Goal: Check status: Check status

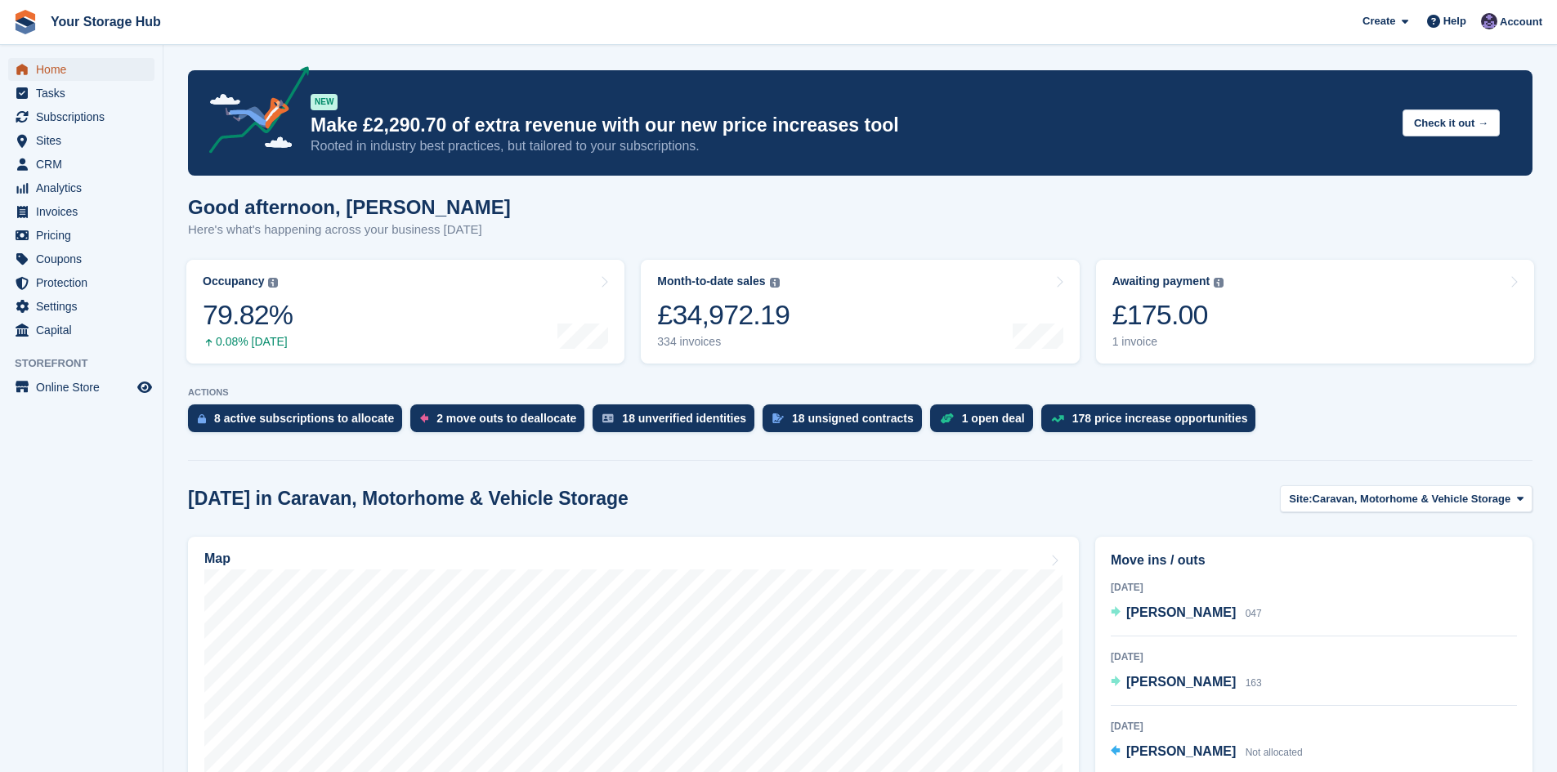
click at [73, 66] on span "Home" at bounding box center [85, 69] width 98 height 23
click at [87, 110] on span "Subscriptions" at bounding box center [85, 116] width 98 height 23
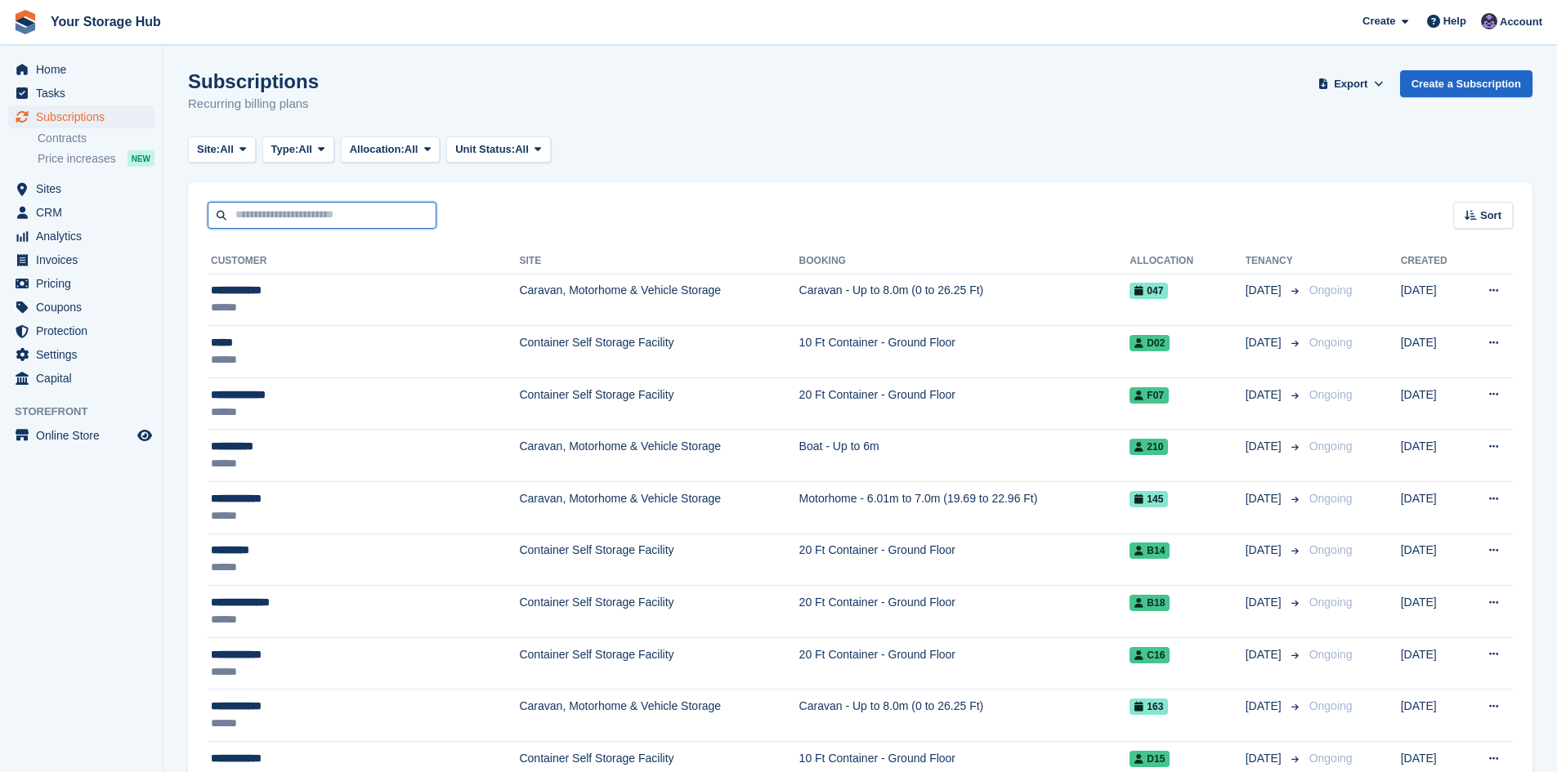
click at [306, 217] on input "text" at bounding box center [322, 215] width 229 height 27
type input "**********"
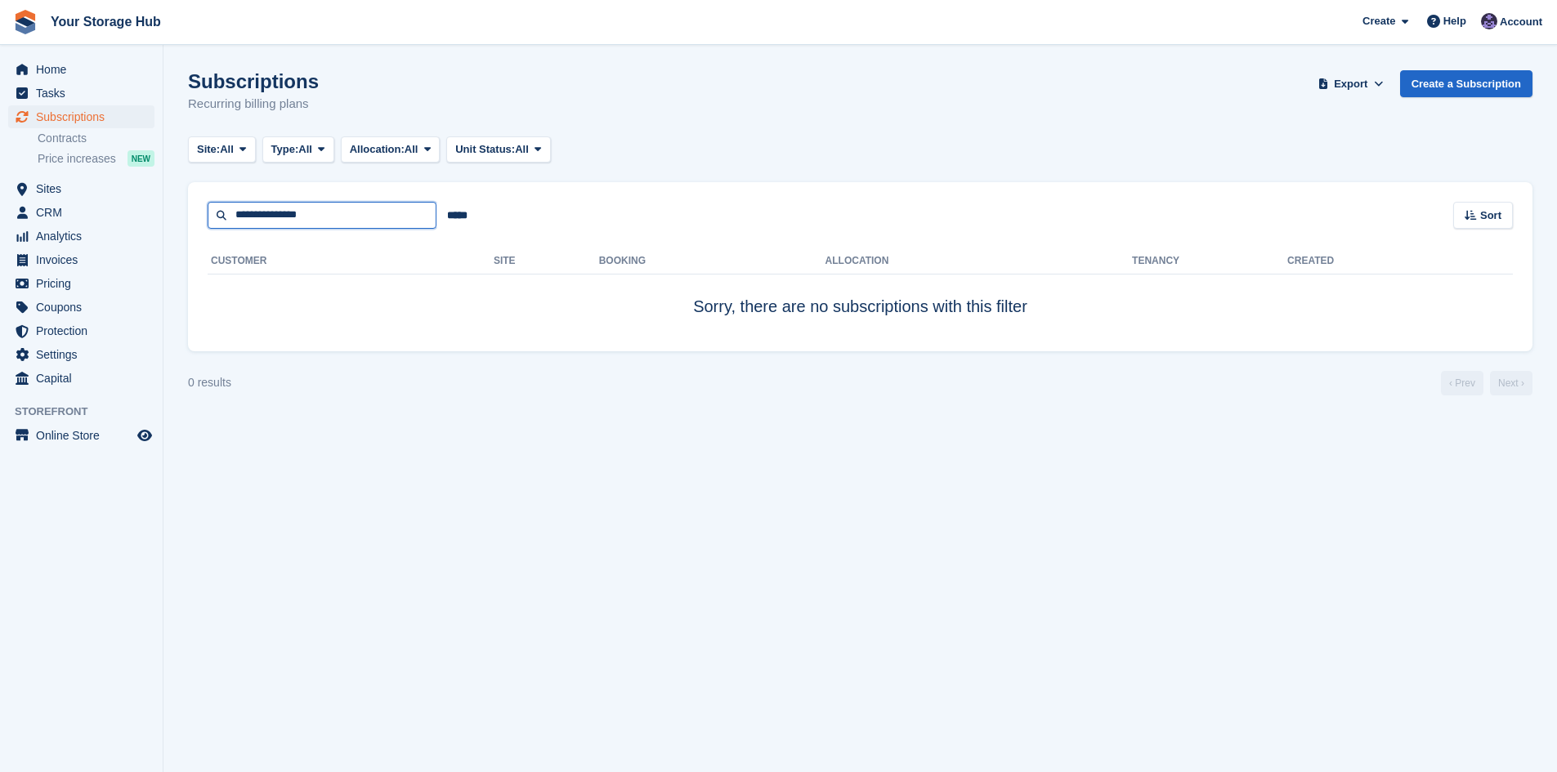
click at [269, 217] on input "**********" at bounding box center [322, 215] width 229 height 27
type input "******"
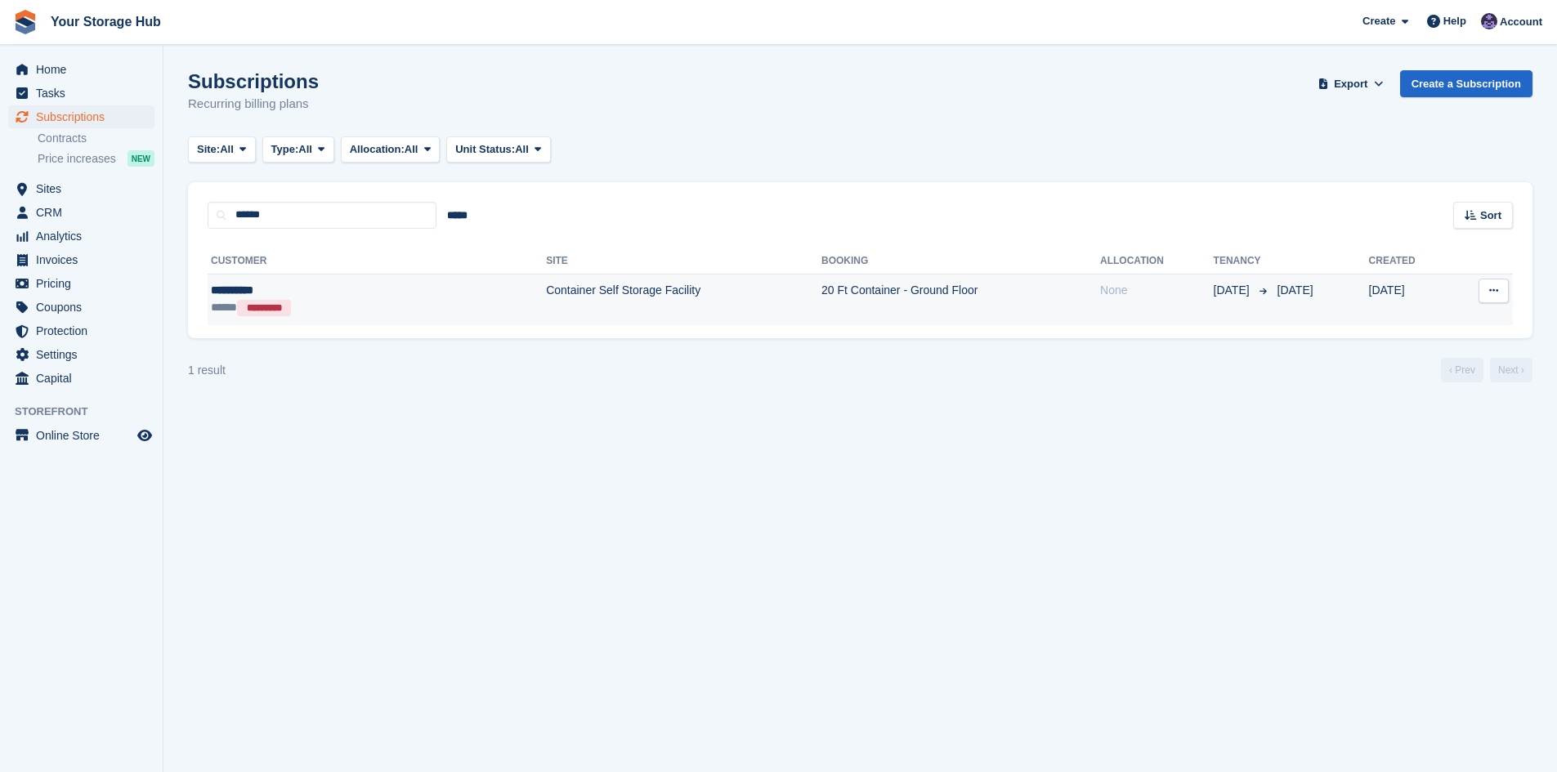
click at [546, 293] on td "Container Self Storage Facility" at bounding box center [683, 299] width 275 height 51
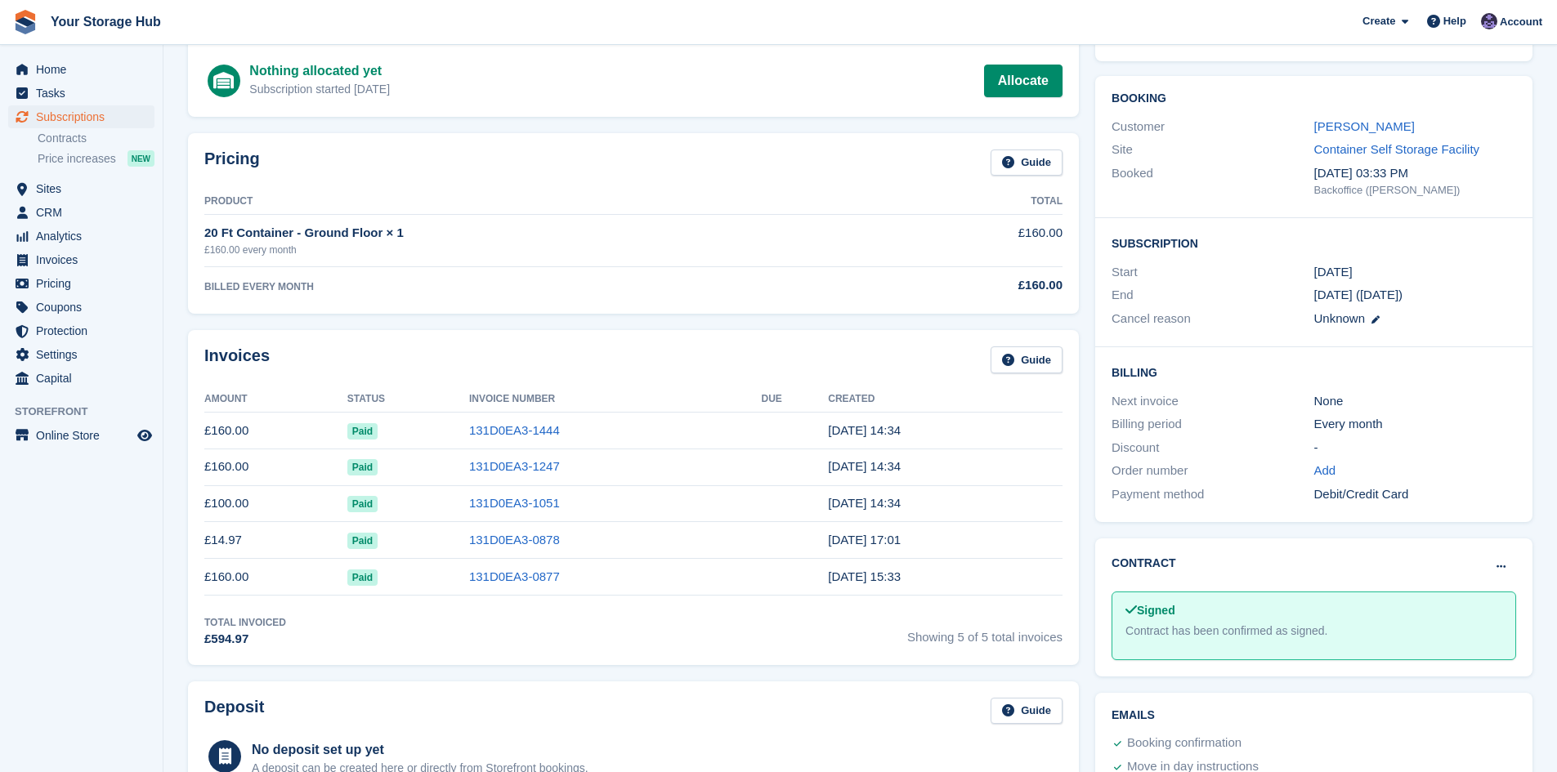
scroll to position [82, 0]
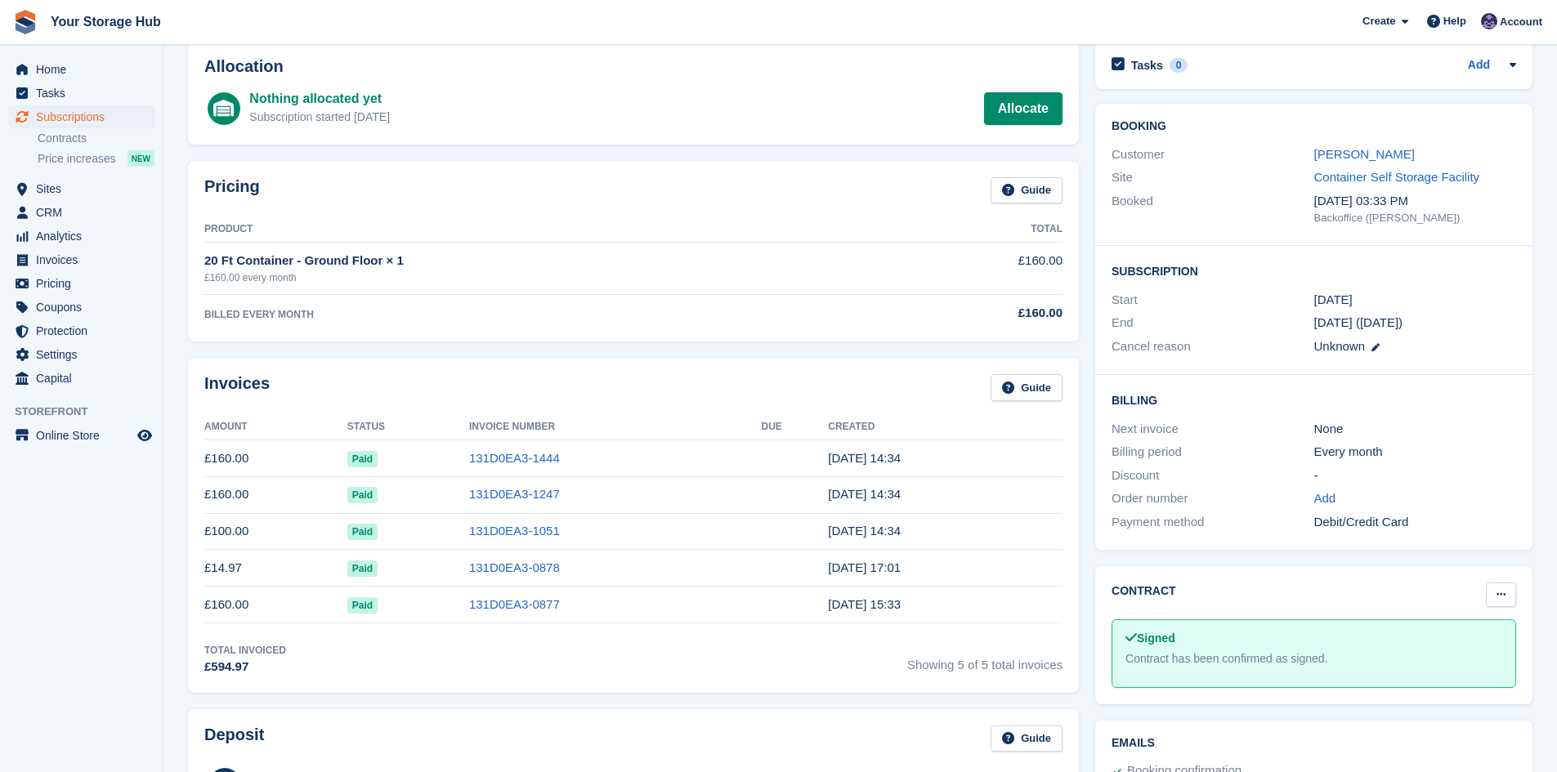
click at [1499, 600] on icon at bounding box center [1500, 594] width 9 height 11
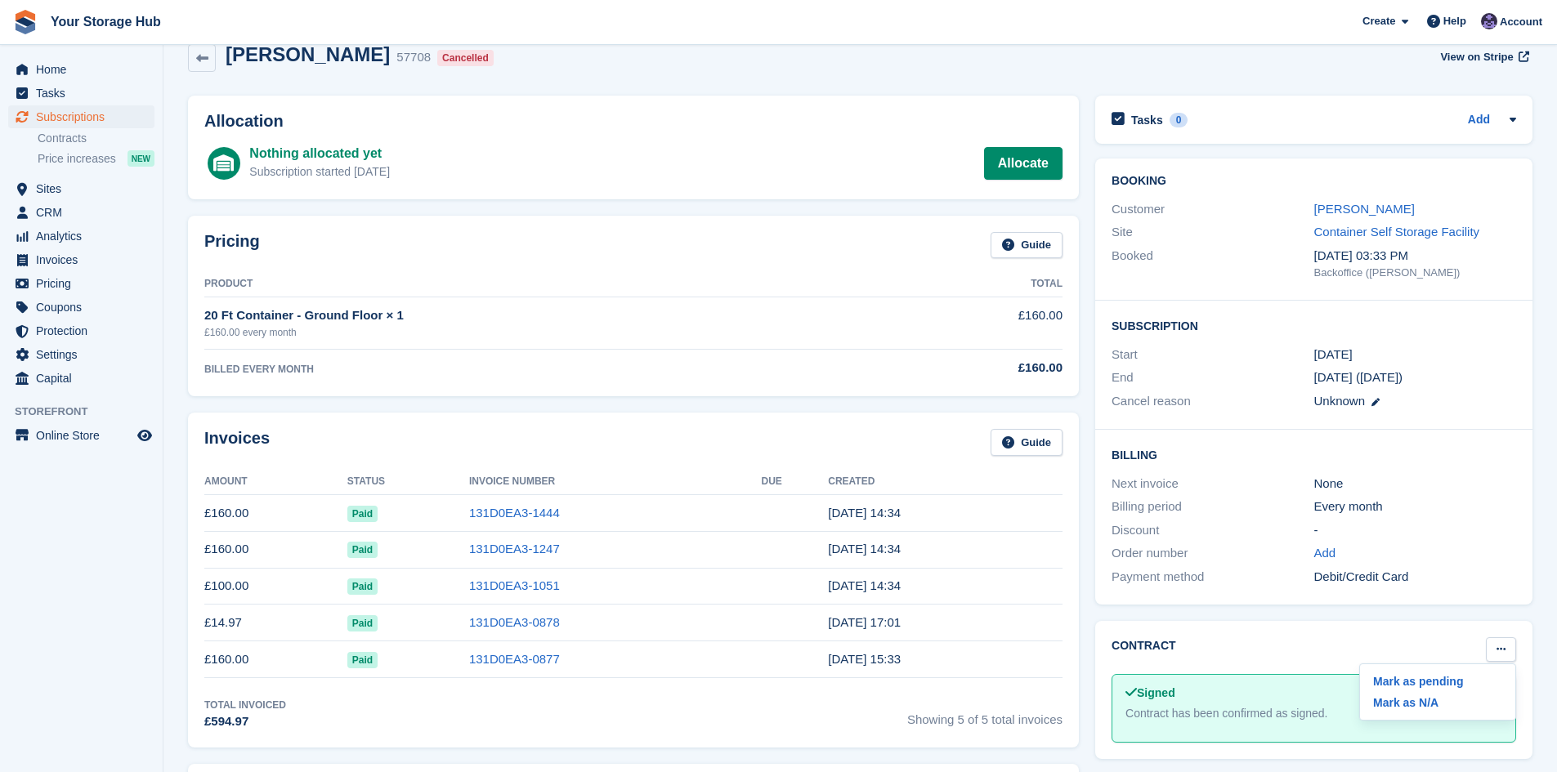
scroll to position [0, 0]
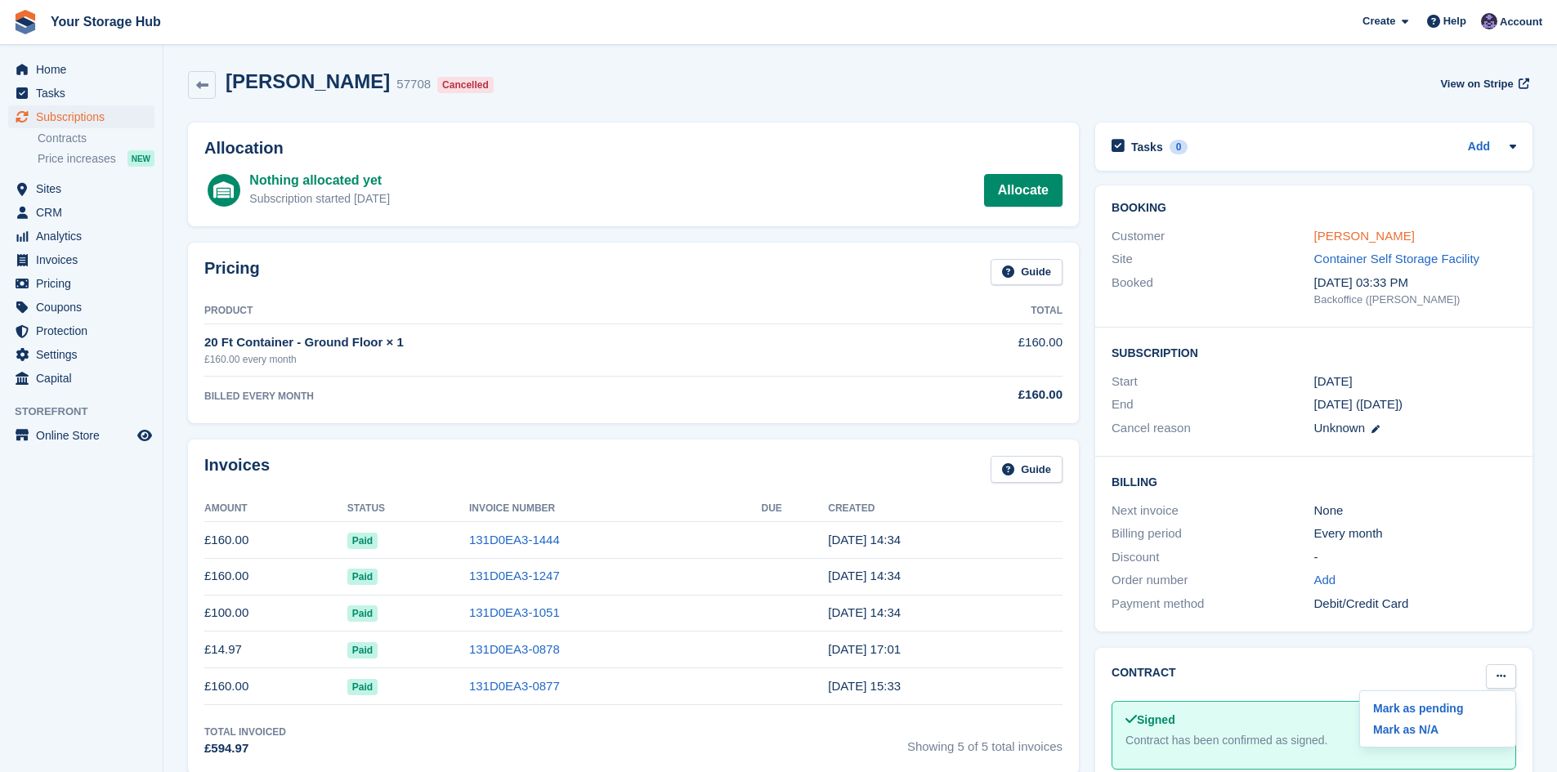
click at [1342, 240] on link "Pat Murphy" at bounding box center [1364, 236] width 101 height 14
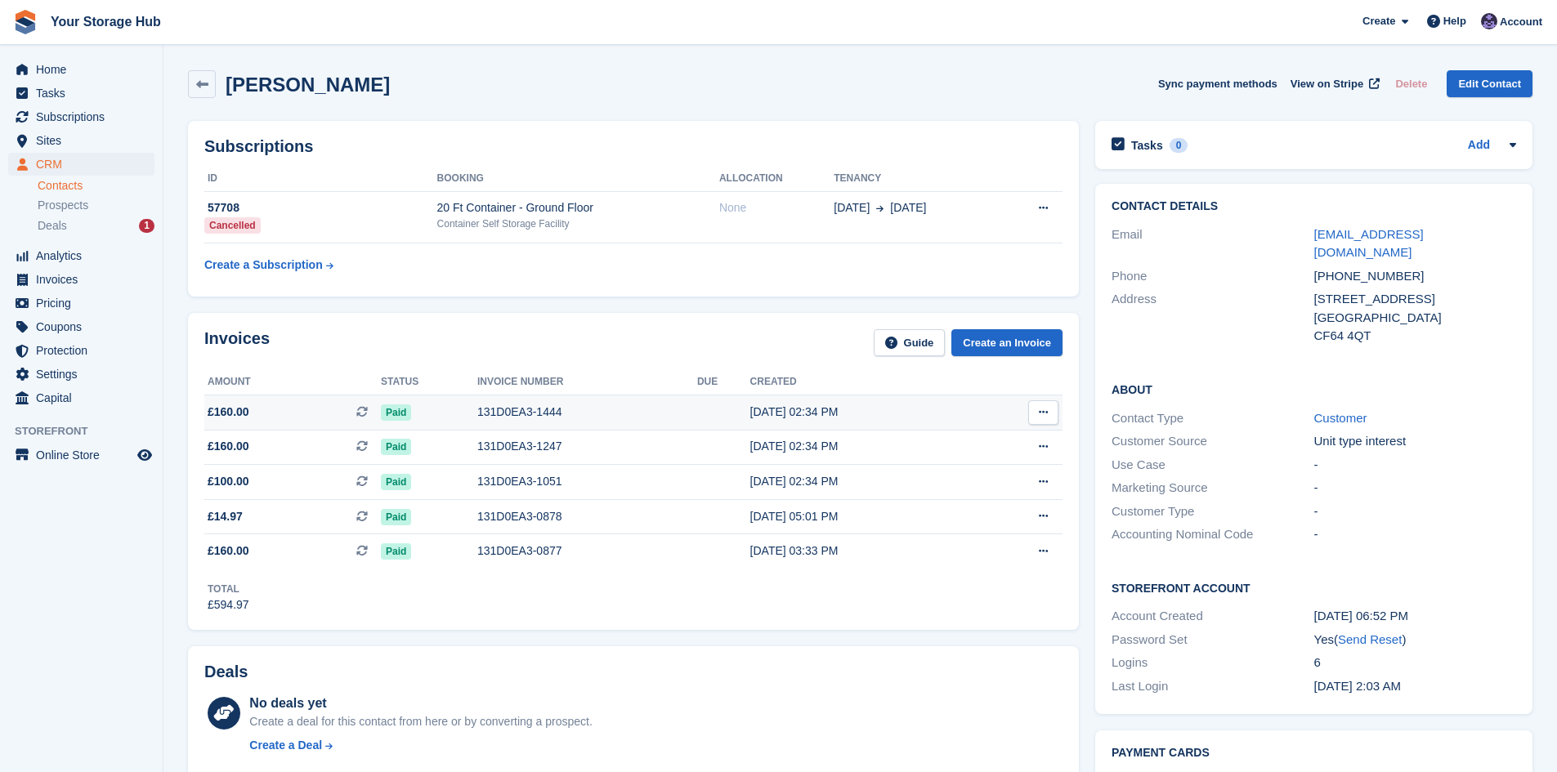
click at [1050, 413] on button at bounding box center [1043, 412] width 30 height 25
click at [974, 447] on p "Download PDF" at bounding box center [980, 444] width 142 height 21
click at [1340, 81] on span "View on Stripe" at bounding box center [1326, 84] width 73 height 16
click at [1054, 413] on button at bounding box center [1043, 412] width 30 height 25
click at [968, 445] on p "Download PDF" at bounding box center [980, 444] width 142 height 21
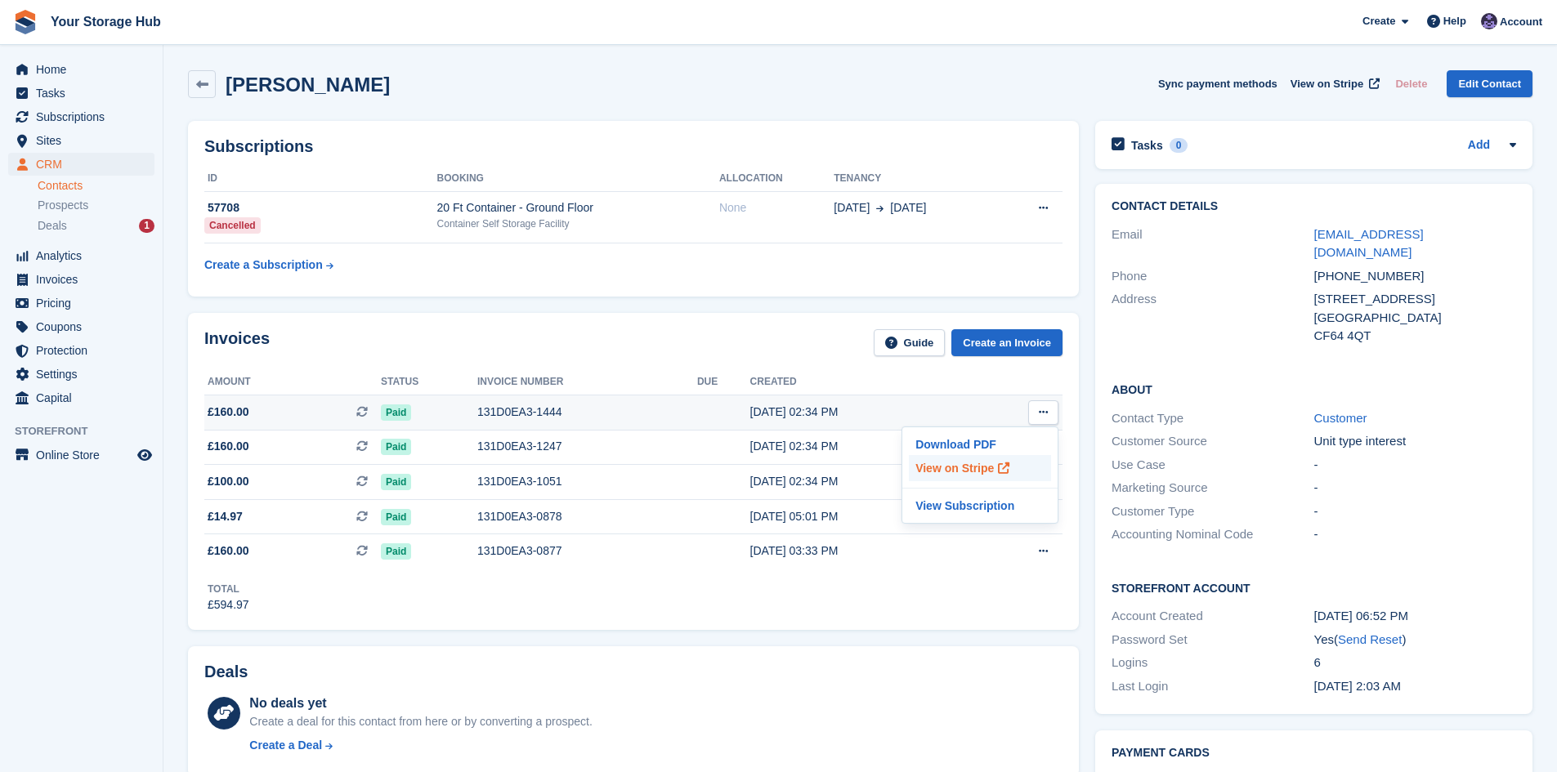
click at [966, 460] on p "View on Stripe" at bounding box center [980, 468] width 142 height 26
click at [56, 74] on span "Home" at bounding box center [85, 69] width 98 height 23
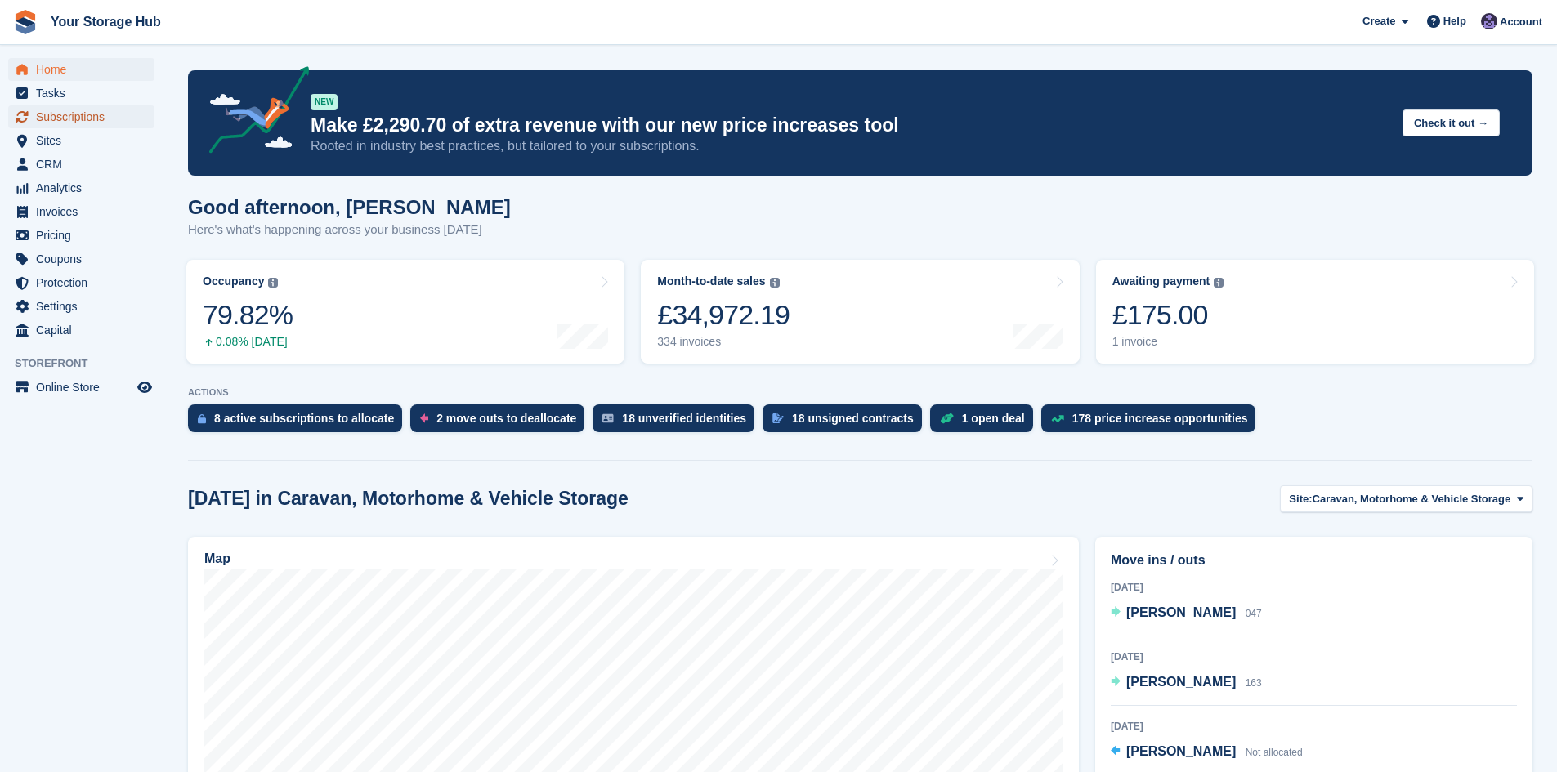
click at [67, 123] on span "Subscriptions" at bounding box center [85, 116] width 98 height 23
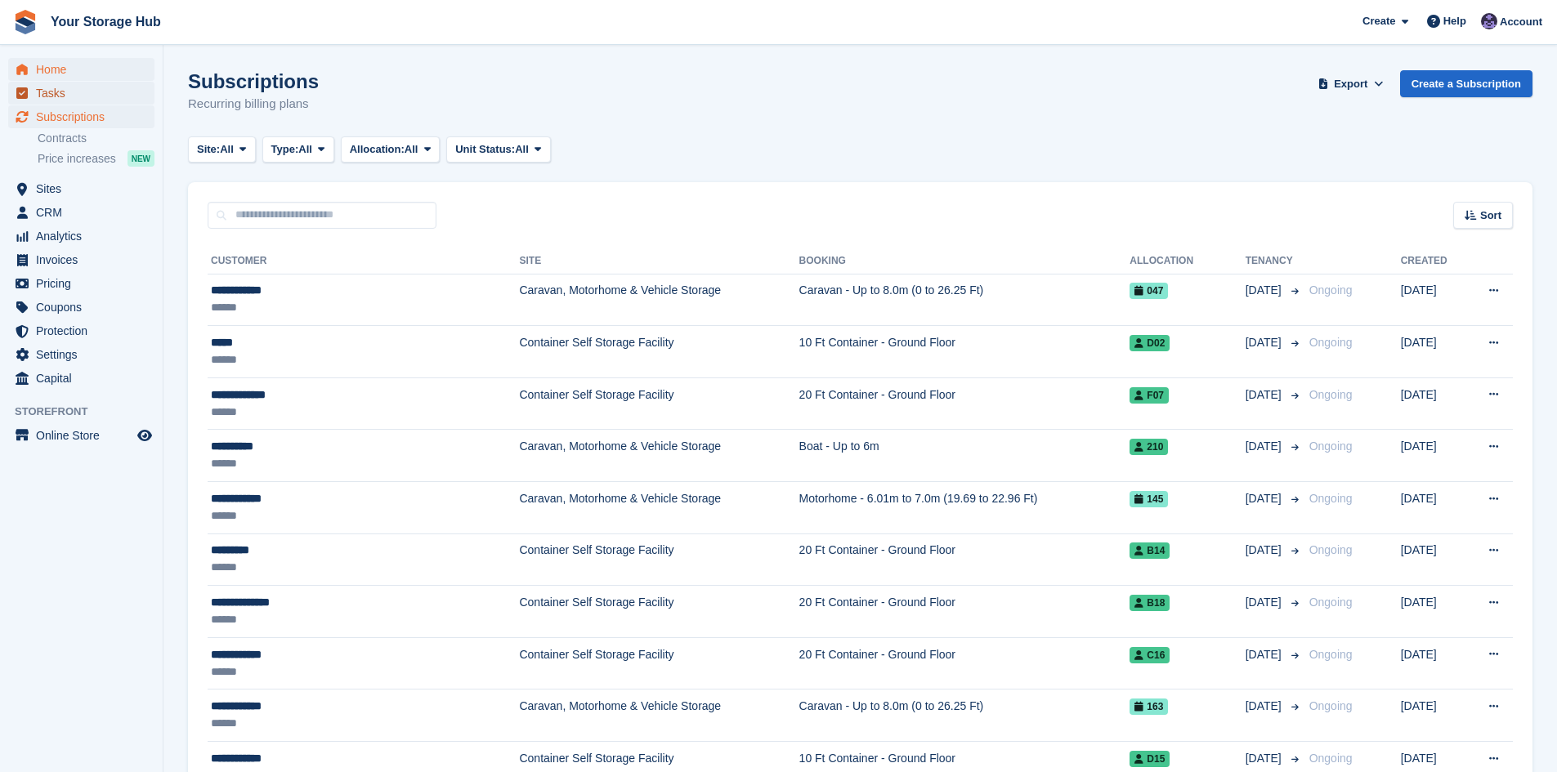
click at [66, 83] on span "Tasks" at bounding box center [85, 93] width 98 height 23
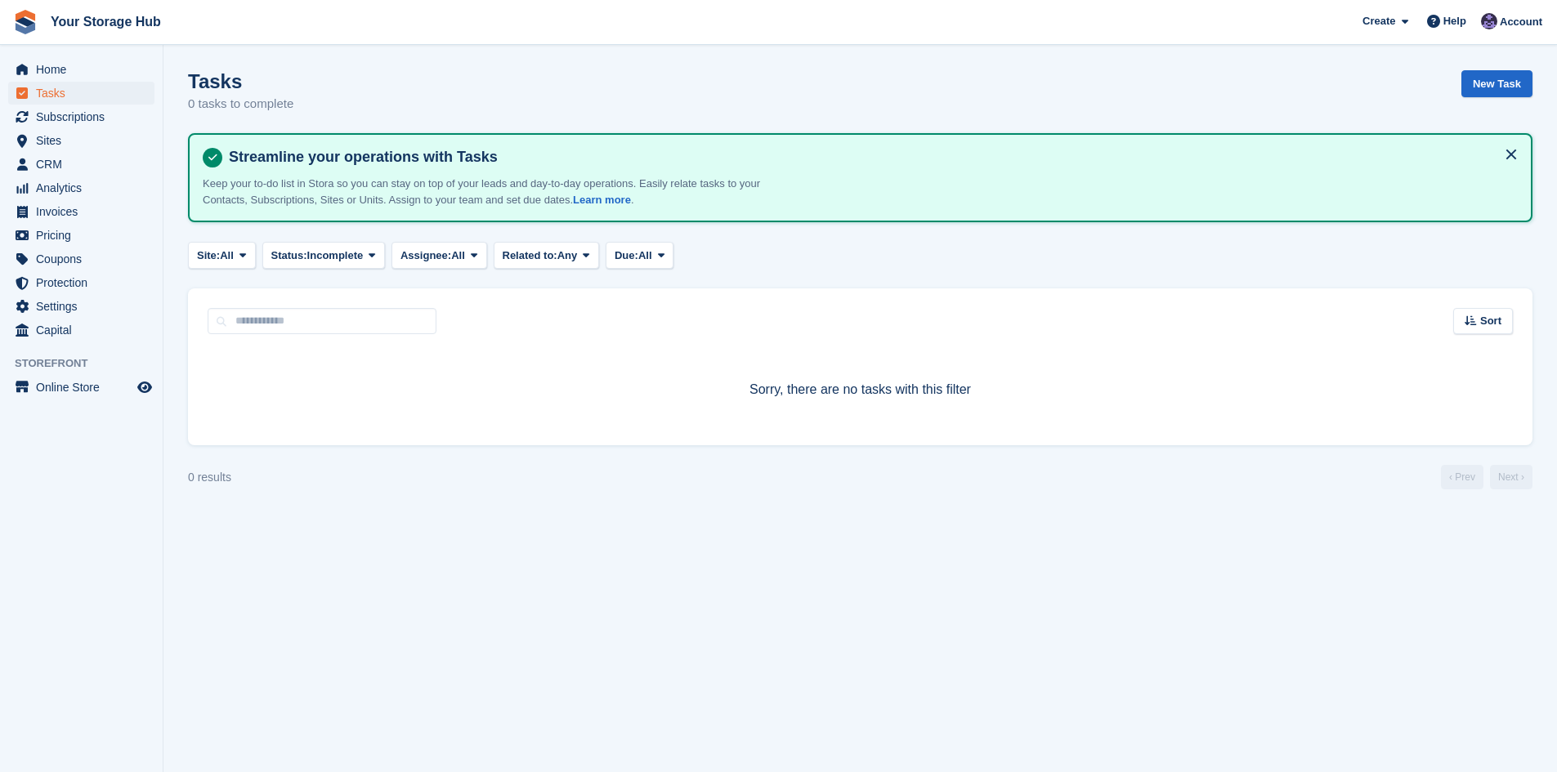
click at [58, 66] on span "Home" at bounding box center [85, 69] width 98 height 23
